Goal: Transaction & Acquisition: Purchase product/service

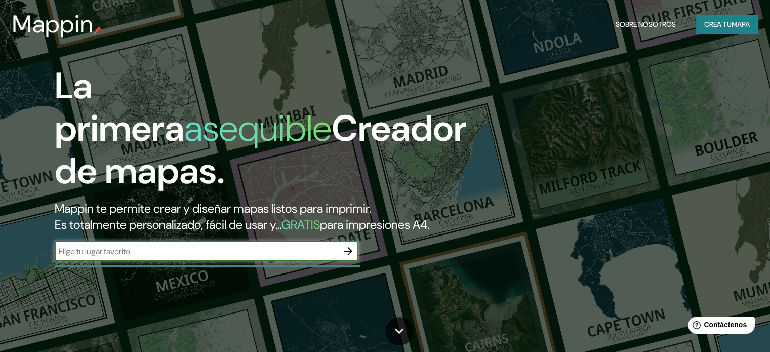
click at [700, 23] on button "Crea tu mapa" at bounding box center [727, 24] width 62 height 19
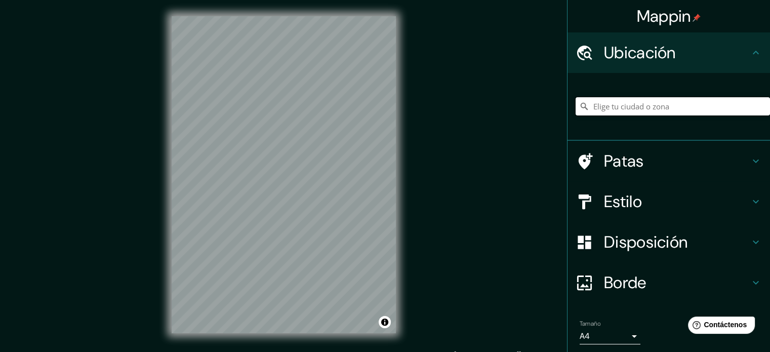
click at [641, 105] on input "Elige tu ciudad o zona" at bounding box center [672, 106] width 194 height 18
click at [412, 232] on div "Mappin Ubicación Patas Estilo Disposición Borde Elige un borde. Consejo : puede…" at bounding box center [385, 182] width 770 height 365
click at [401, 155] on div "© Mapbox © OpenStreetMap Improve this map" at bounding box center [283, 174] width 257 height 349
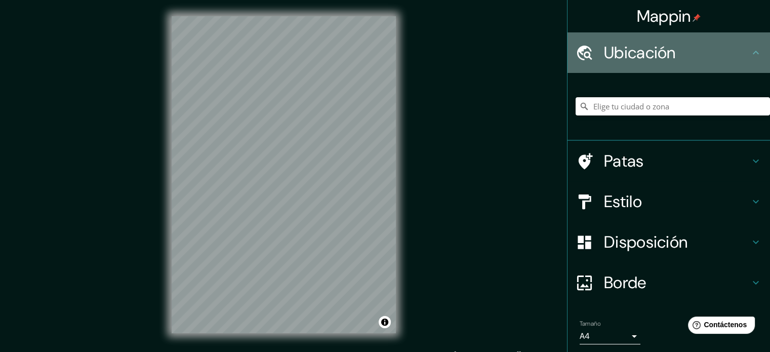
click at [687, 56] on h4 "Ubicación" at bounding box center [677, 53] width 146 height 20
click at [750, 50] on icon at bounding box center [756, 53] width 12 height 12
click at [579, 48] on icon at bounding box center [584, 53] width 18 height 18
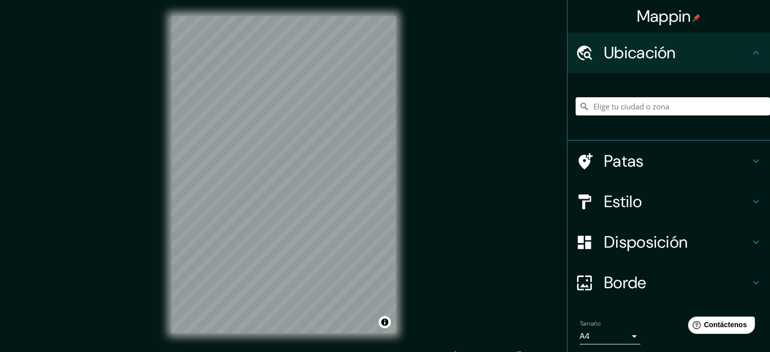
click at [604, 107] on input "Elige tu ciudad o zona" at bounding box center [672, 106] width 194 height 18
click at [693, 106] on input "[GEOGRAPHIC_DATA], [GEOGRAPHIC_DATA], [GEOGRAPHIC_DATA]" at bounding box center [672, 106] width 194 height 18
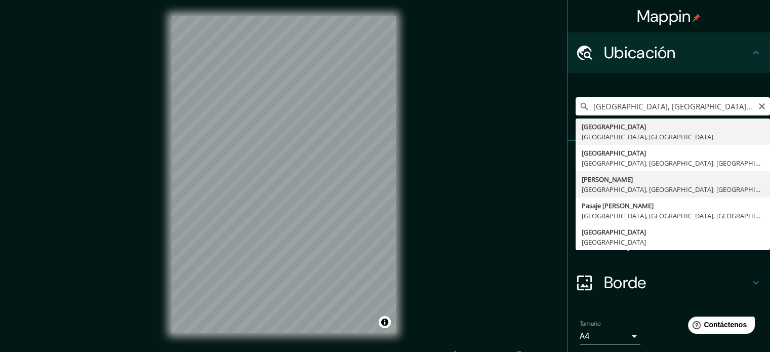
type input "[PERSON_NAME], [GEOGRAPHIC_DATA], [GEOGRAPHIC_DATA], [GEOGRAPHIC_DATA]"
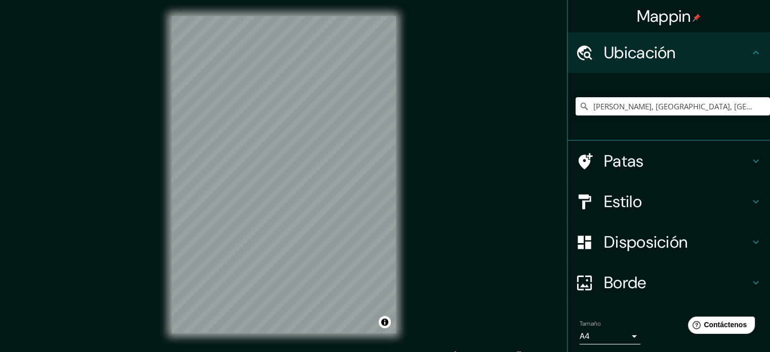
click at [620, 161] on font "Patas" at bounding box center [624, 160] width 40 height 21
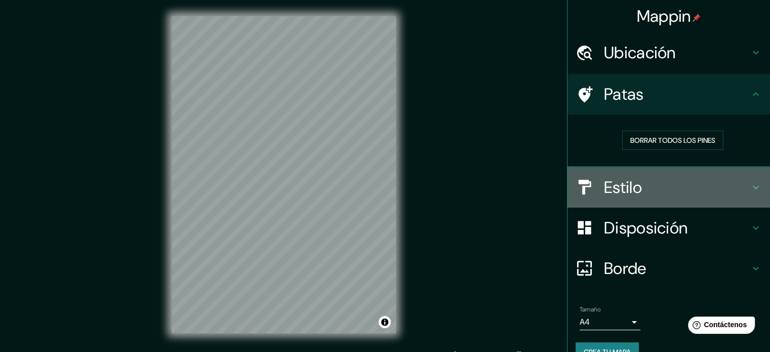
click at [622, 191] on font "Estilo" at bounding box center [623, 187] width 38 height 21
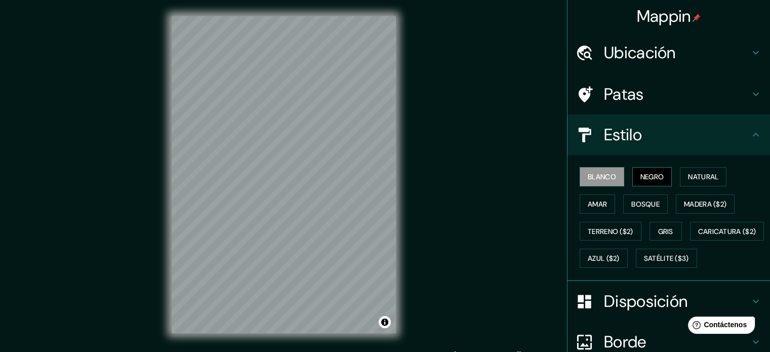
click at [643, 178] on font "Negro" at bounding box center [652, 176] width 24 height 9
click at [682, 176] on button "Natural" at bounding box center [703, 176] width 47 height 19
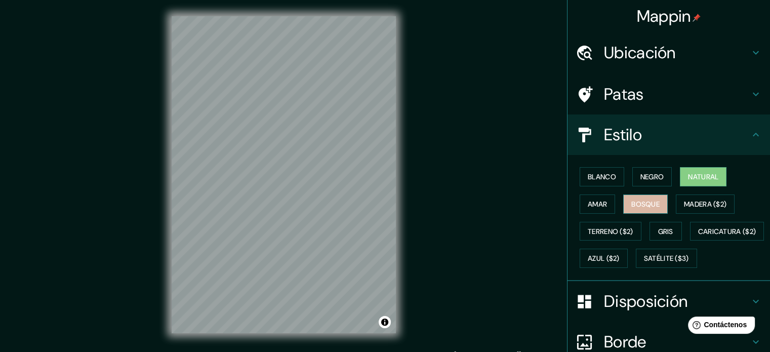
click at [648, 206] on font "Bosque" at bounding box center [645, 203] width 28 height 9
drag, startPoint x: 698, startPoint y: 173, endPoint x: 692, endPoint y: 178, distance: 7.6
click at [698, 173] on font "Natural" at bounding box center [703, 176] width 30 height 9
click at [625, 210] on button "Bosque" at bounding box center [645, 203] width 45 height 19
click at [598, 203] on font "Amar" at bounding box center [597, 203] width 19 height 9
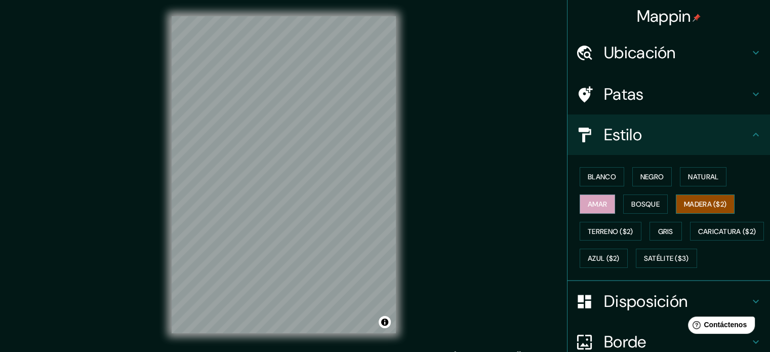
click at [702, 208] on font "Madera ($2)" at bounding box center [705, 203] width 43 height 13
click at [658, 228] on font "Gris" at bounding box center [665, 231] width 15 height 9
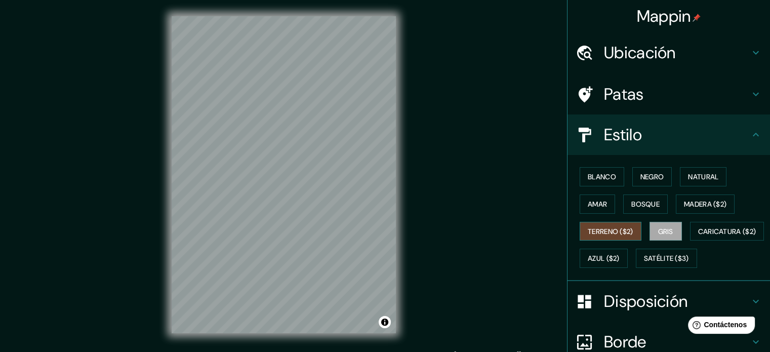
click at [608, 227] on font "Terreno ($2)" at bounding box center [611, 231] width 46 height 9
click at [698, 236] on font "Caricatura ($2)" at bounding box center [727, 231] width 58 height 9
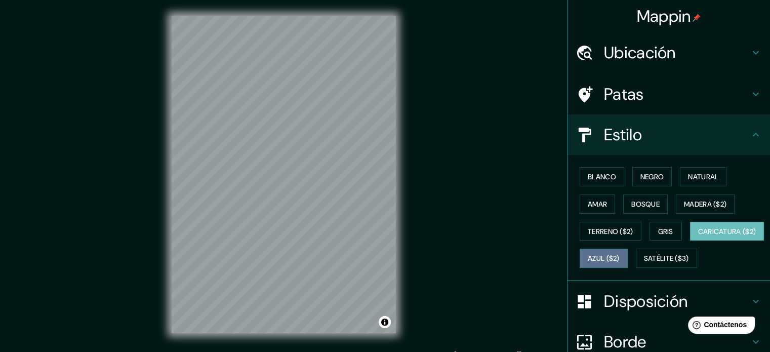
click at [619, 255] on font "Azul ($2)" at bounding box center [604, 258] width 32 height 9
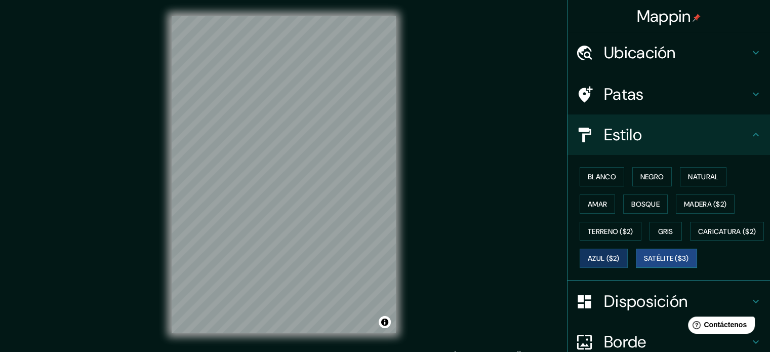
click at [644, 265] on font "Satélite ($3)" at bounding box center [666, 258] width 45 height 13
click at [601, 174] on font "Blanco" at bounding box center [602, 176] width 28 height 9
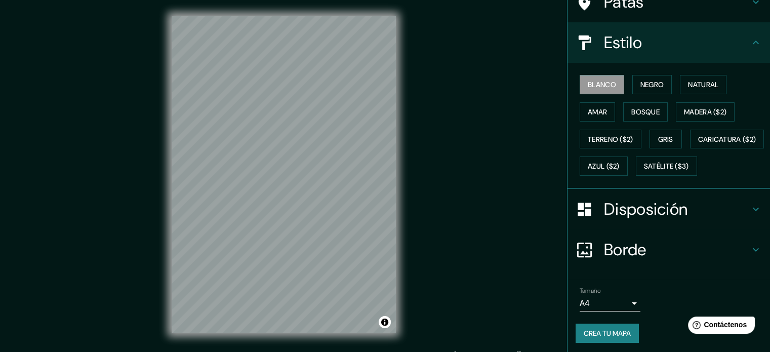
scroll to position [119, 0]
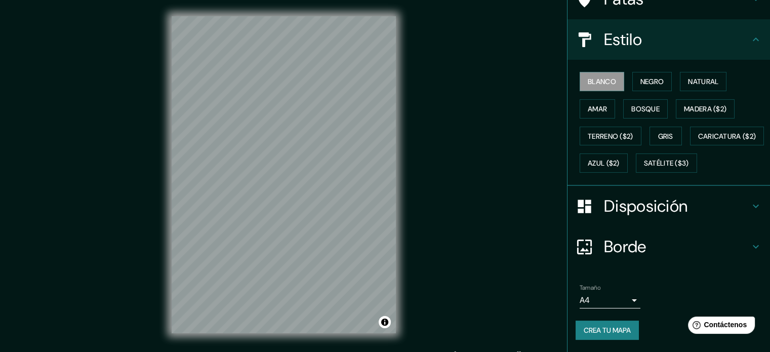
click at [635, 208] on font "Disposición" at bounding box center [646, 205] width 84 height 21
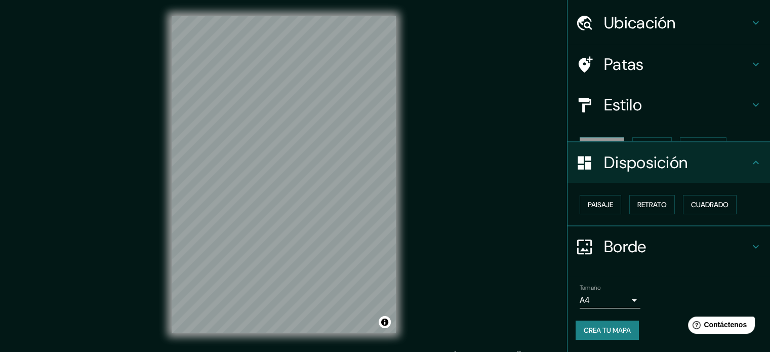
scroll to position [12, 0]
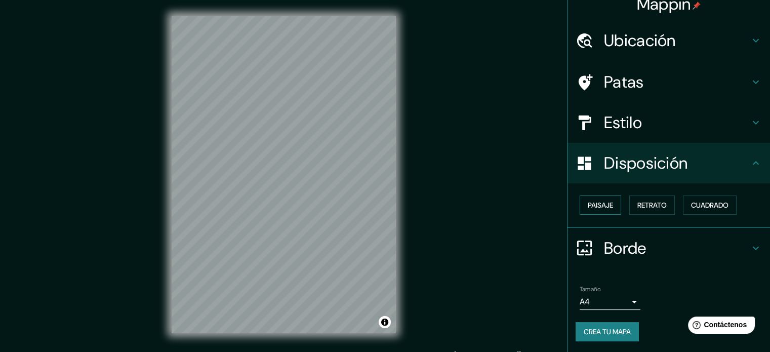
click at [605, 208] on font "Paisaje" at bounding box center [600, 204] width 25 height 9
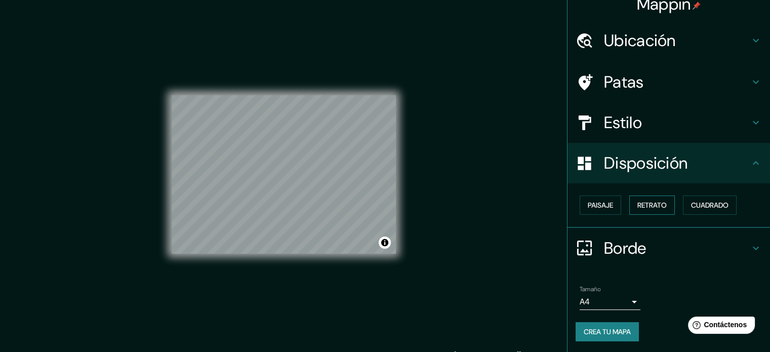
click at [649, 208] on font "Retrato" at bounding box center [651, 204] width 29 height 9
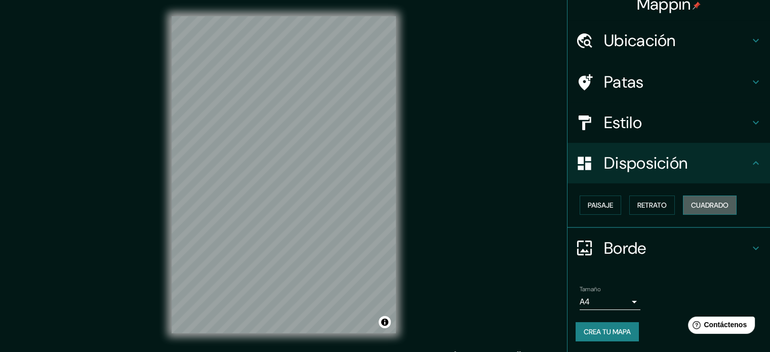
click at [700, 212] on button "Cuadrado" at bounding box center [710, 204] width 54 height 19
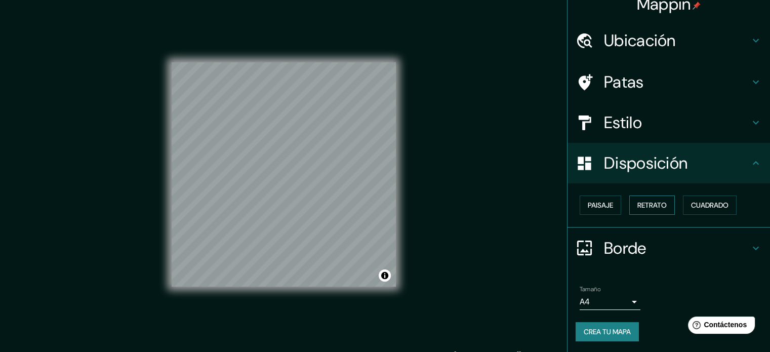
click at [658, 208] on font "Retrato" at bounding box center [651, 204] width 29 height 9
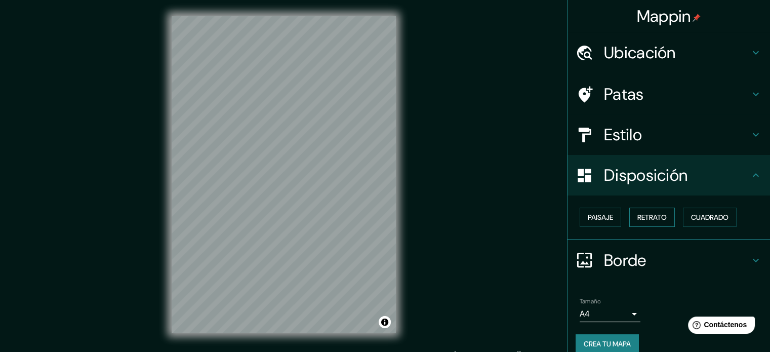
scroll to position [0, 0]
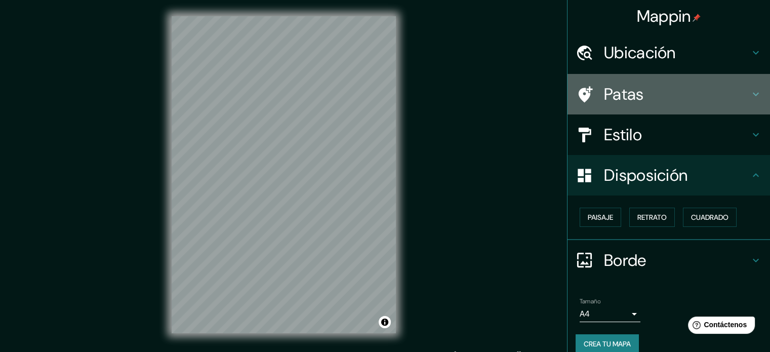
click at [634, 89] on font "Patas" at bounding box center [624, 94] width 40 height 21
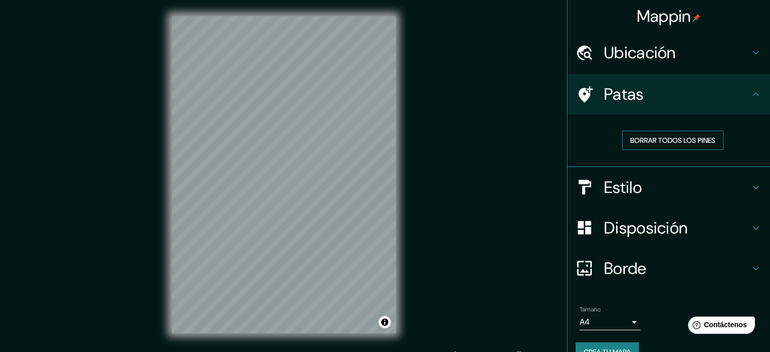
click at [652, 142] on font "Borrar todos los pines" at bounding box center [672, 140] width 85 height 9
click at [578, 95] on icon at bounding box center [585, 94] width 14 height 16
click at [630, 138] on font "Borrar todos los pines" at bounding box center [672, 140] width 85 height 9
click at [613, 52] on font "Ubicación" at bounding box center [640, 52] width 72 height 21
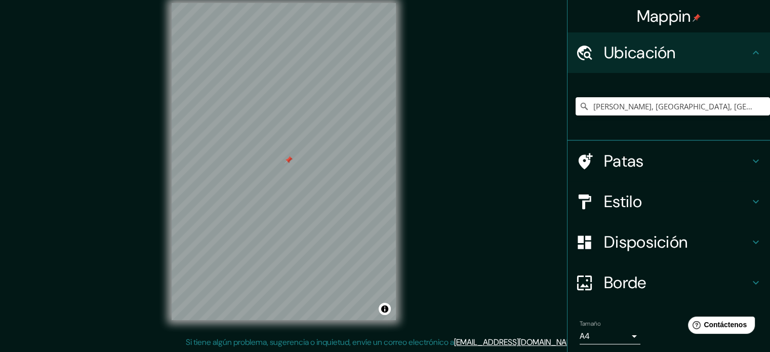
click at [627, 198] on font "Estilo" at bounding box center [623, 201] width 38 height 21
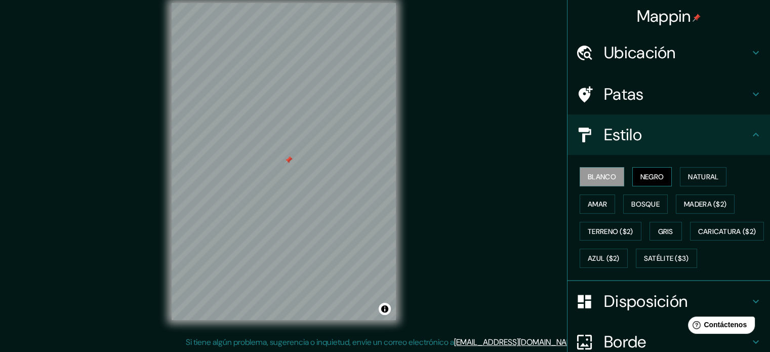
click at [640, 178] on font "Negro" at bounding box center [652, 176] width 24 height 9
click at [690, 175] on font "Natural" at bounding box center [703, 176] width 30 height 9
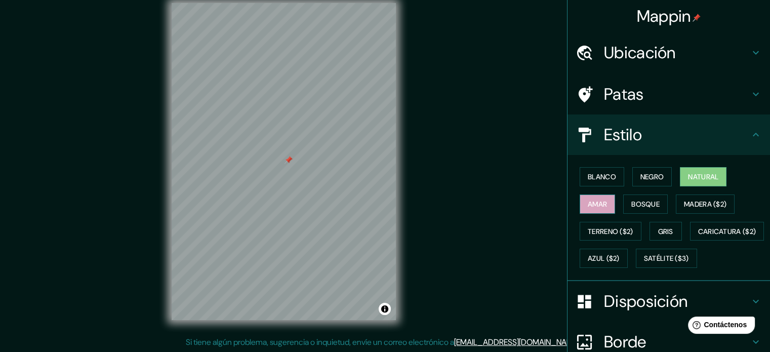
click at [595, 204] on font "Amar" at bounding box center [597, 203] width 19 height 9
click at [638, 199] on font "Bosque" at bounding box center [645, 203] width 28 height 9
